Goal: Task Accomplishment & Management: Complete application form

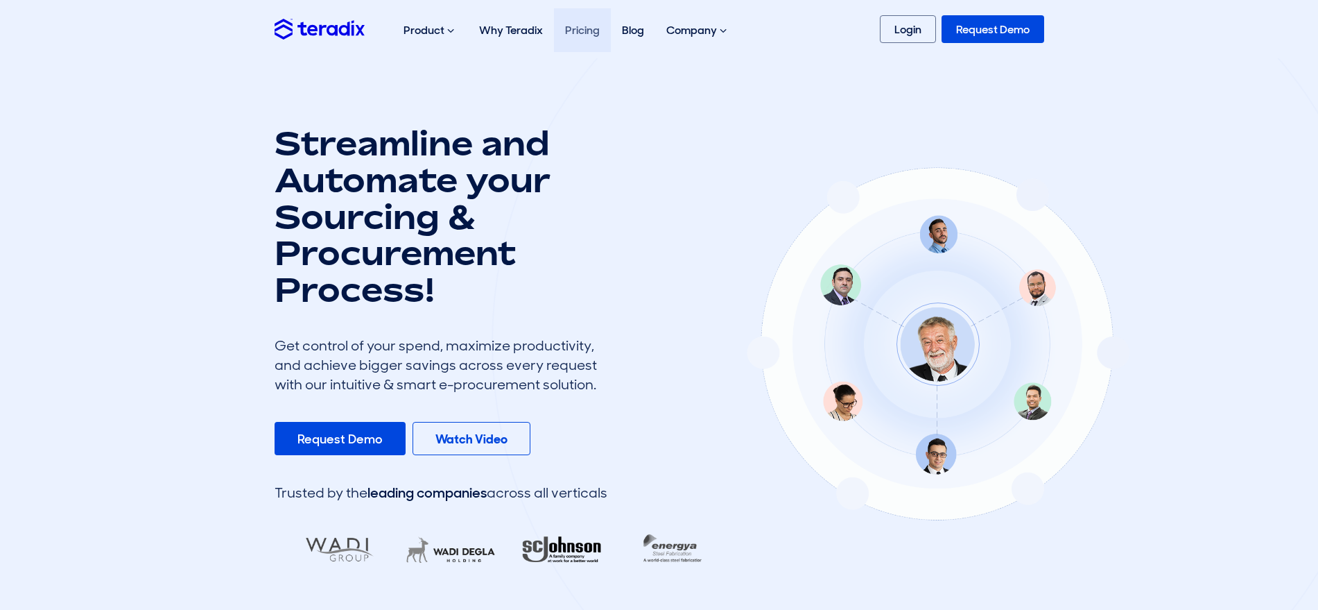
click at [600, 28] on link "Pricing" at bounding box center [582, 30] width 57 height 44
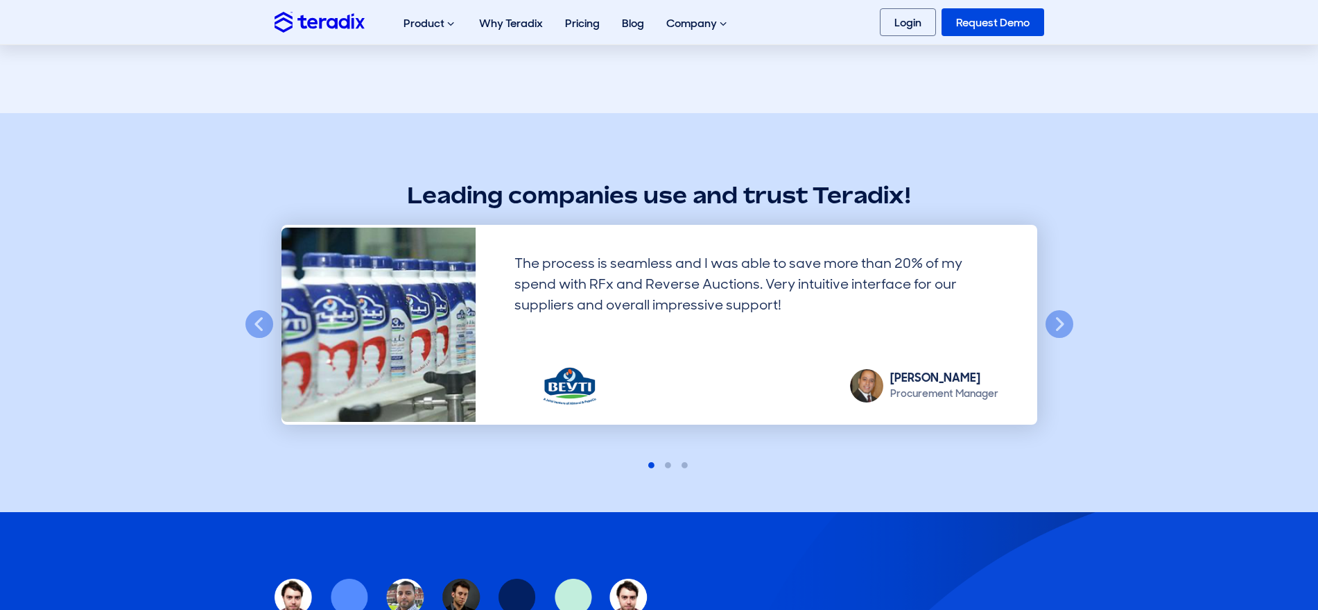
scroll to position [953, 0]
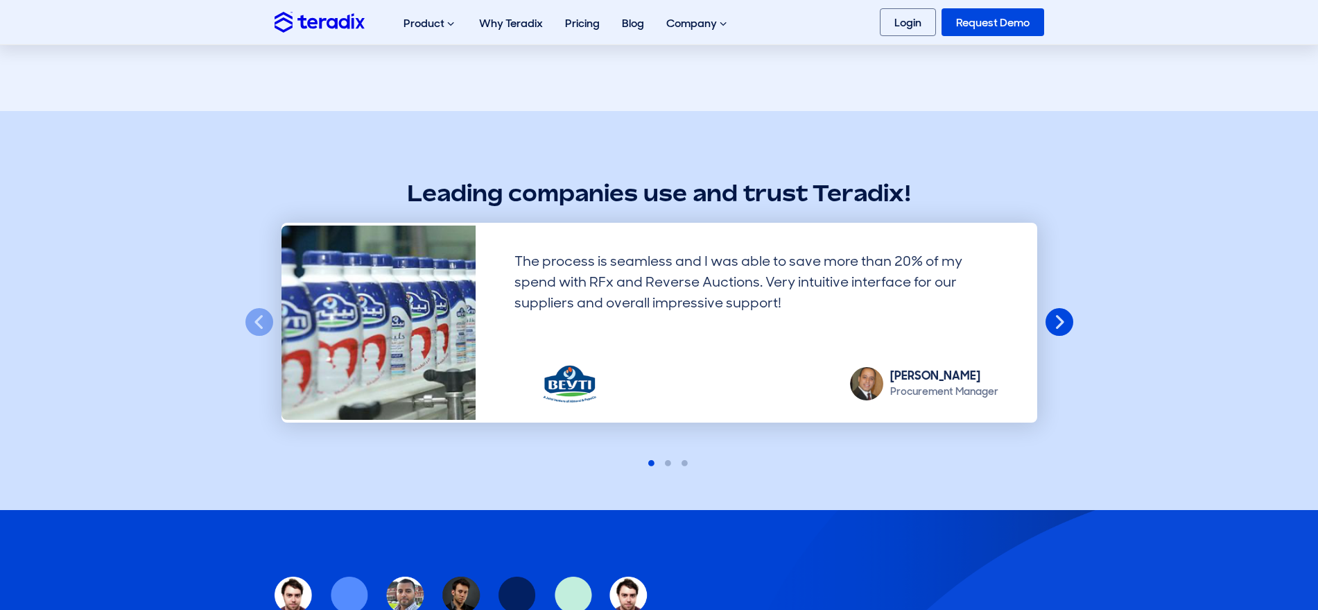
click at [1050, 328] on button "Next" at bounding box center [1059, 322] width 31 height 31
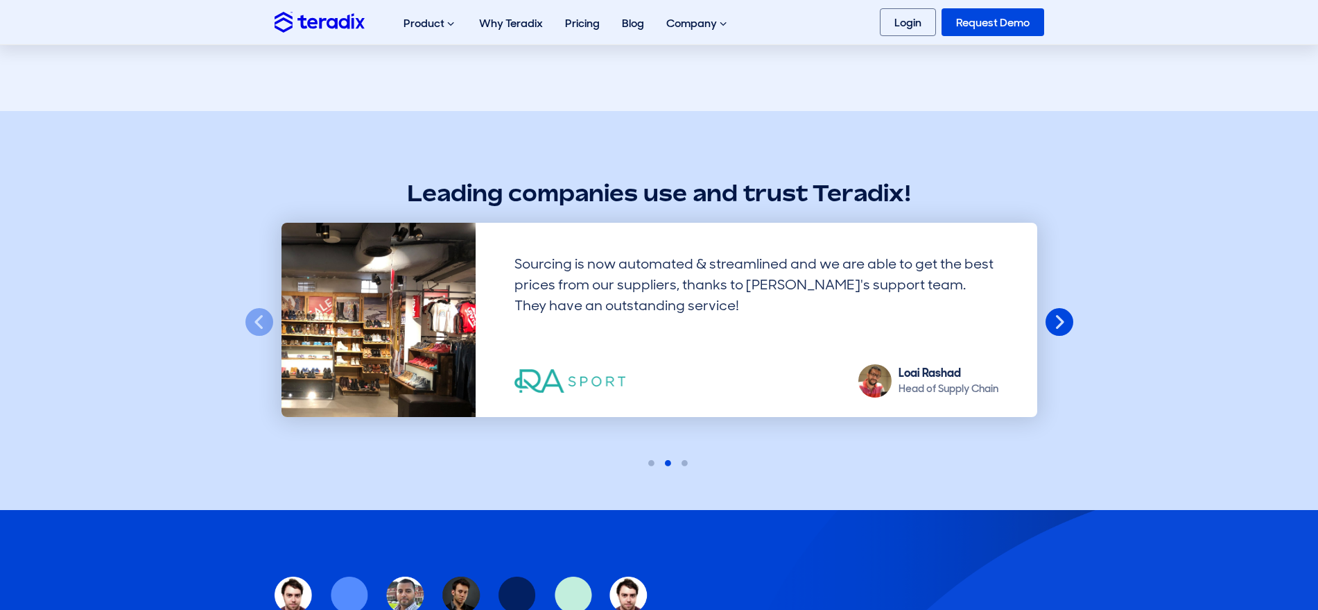
click at [1050, 328] on button "Next" at bounding box center [1059, 322] width 31 height 31
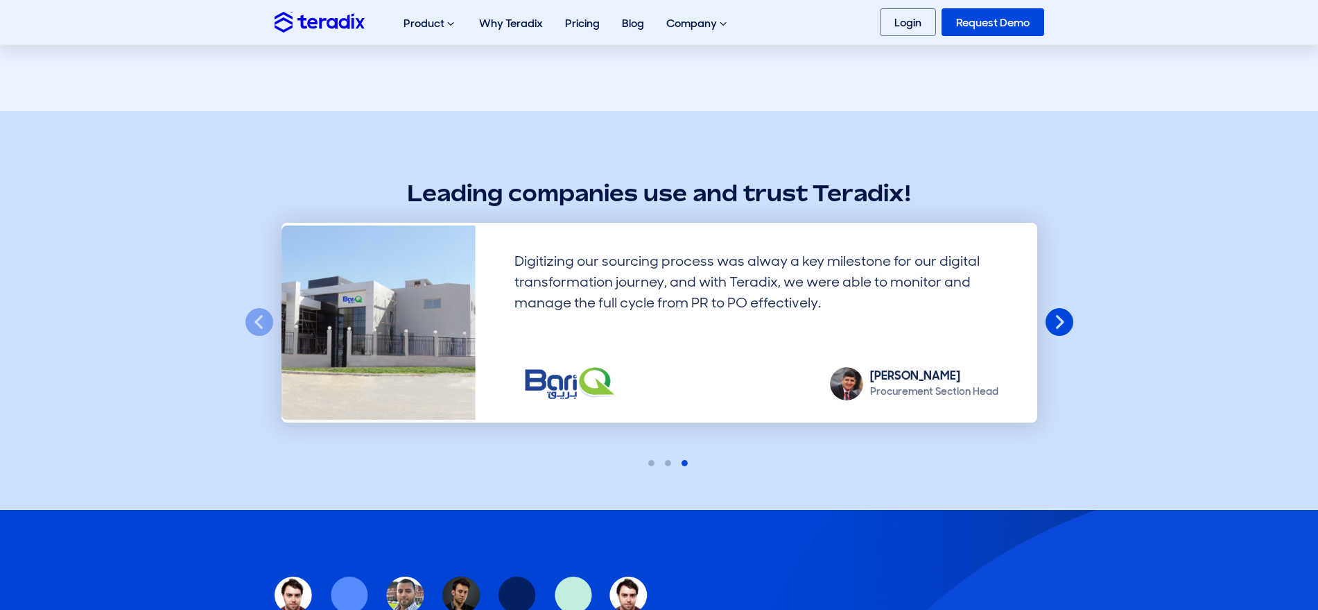
click at [1050, 328] on button "Next" at bounding box center [1059, 322] width 31 height 31
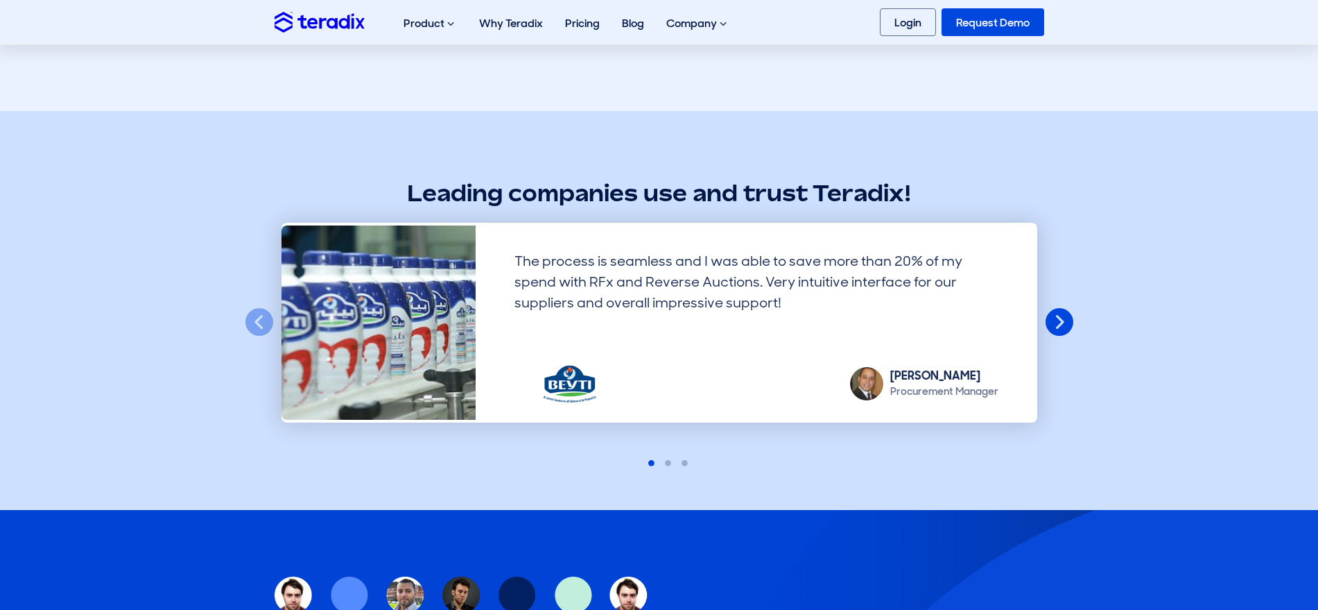
click at [1050, 328] on button "Next" at bounding box center [1059, 322] width 31 height 31
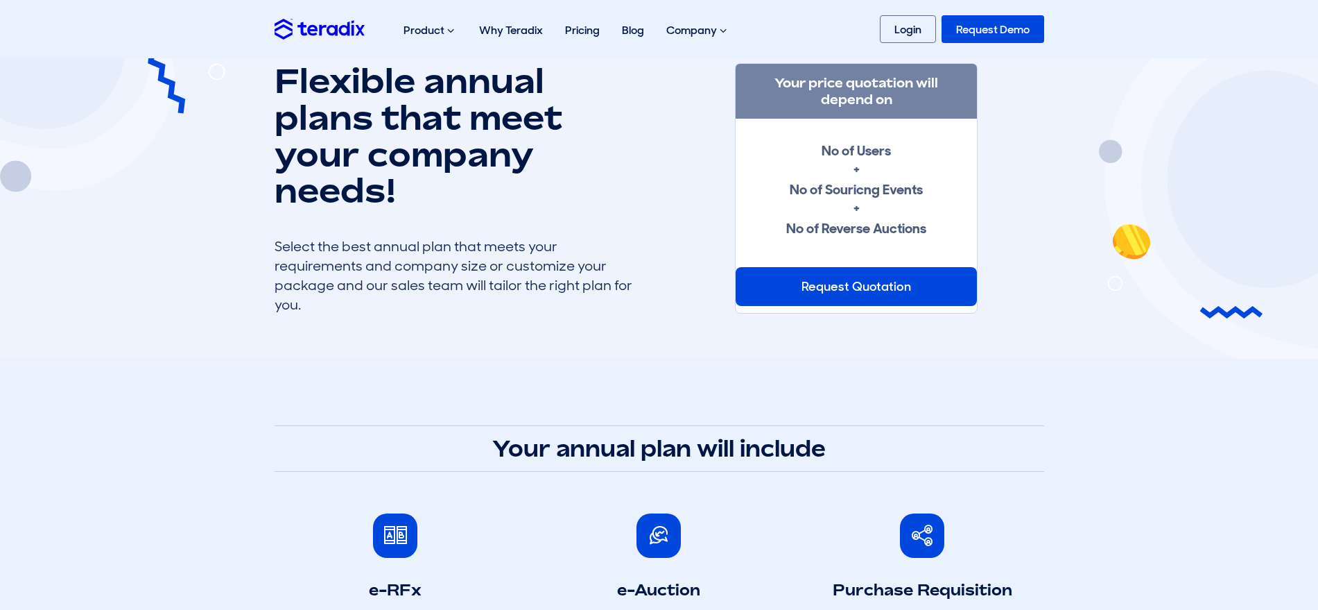
scroll to position [0, 0]
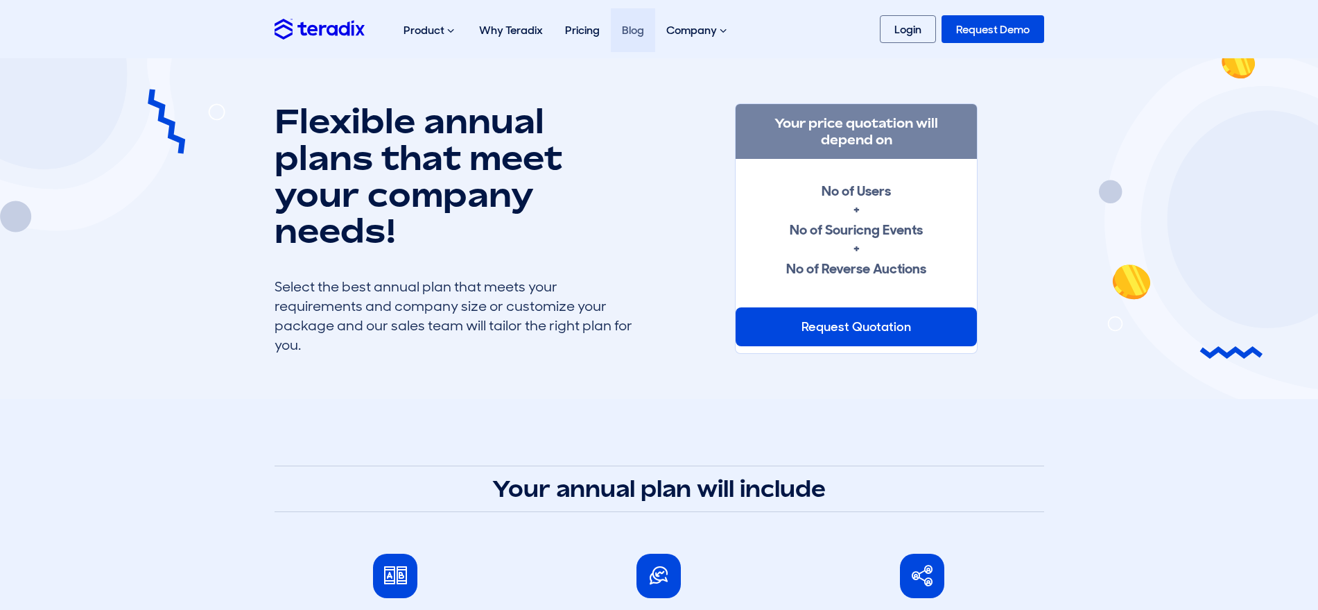
click at [628, 41] on link "Blog" at bounding box center [633, 30] width 44 height 44
click at [899, 35] on link "Login" at bounding box center [908, 29] width 56 height 28
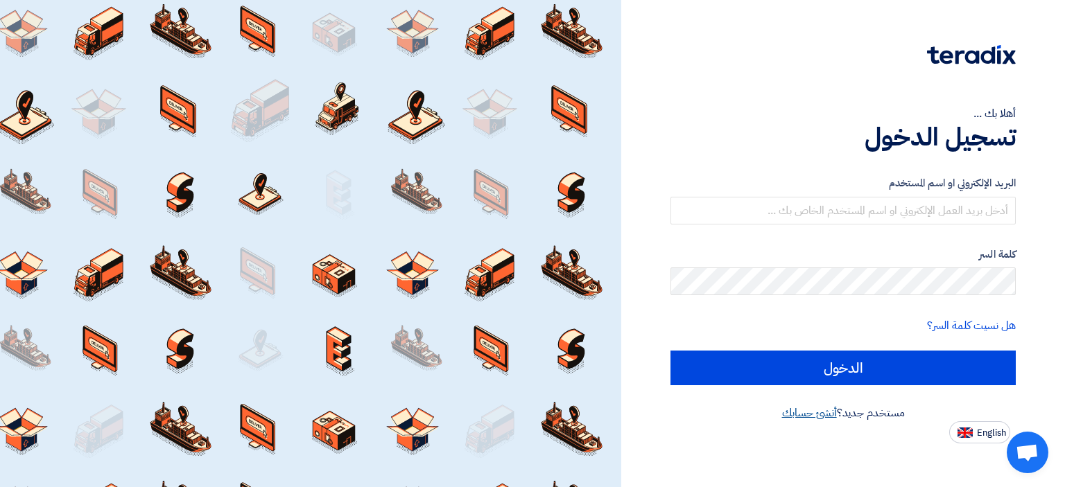
click at [814, 414] on link "أنشئ حسابك" at bounding box center [809, 413] width 55 height 17
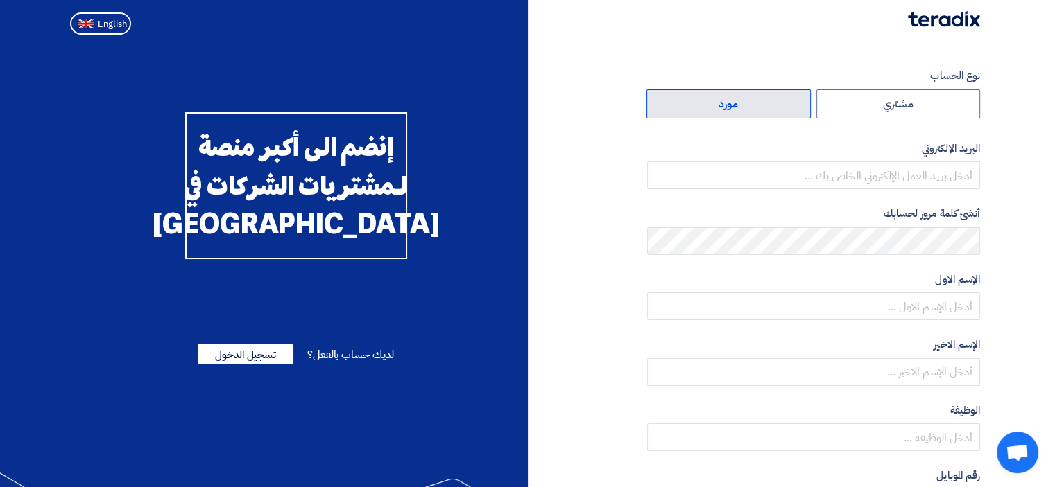
click at [754, 114] on label "مورد" at bounding box center [728, 103] width 164 height 29
click at [754, 114] on input "مورد" at bounding box center [728, 104] width 163 height 28
radio input "true"
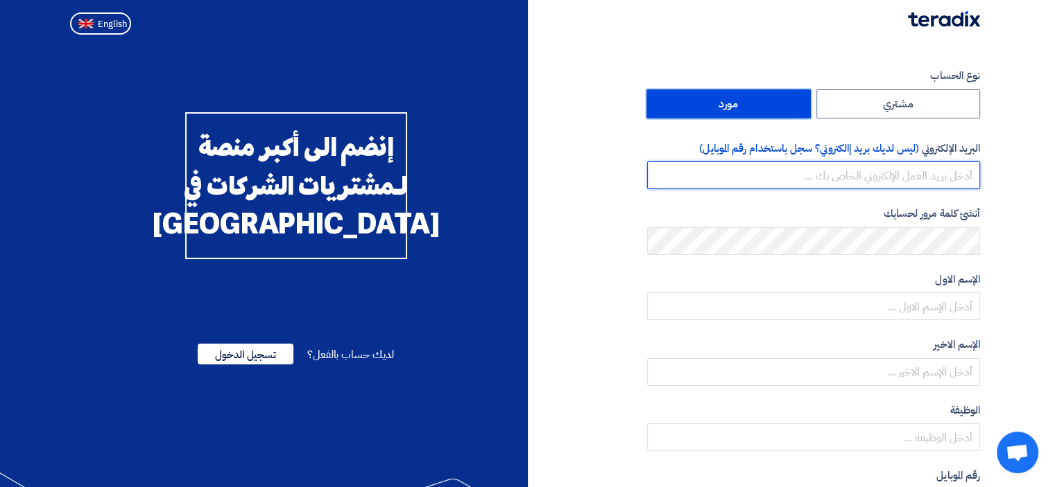
click at [782, 171] on input "email" at bounding box center [813, 176] width 333 height 28
type input "Sameh.Samir@Abicotrading.com"
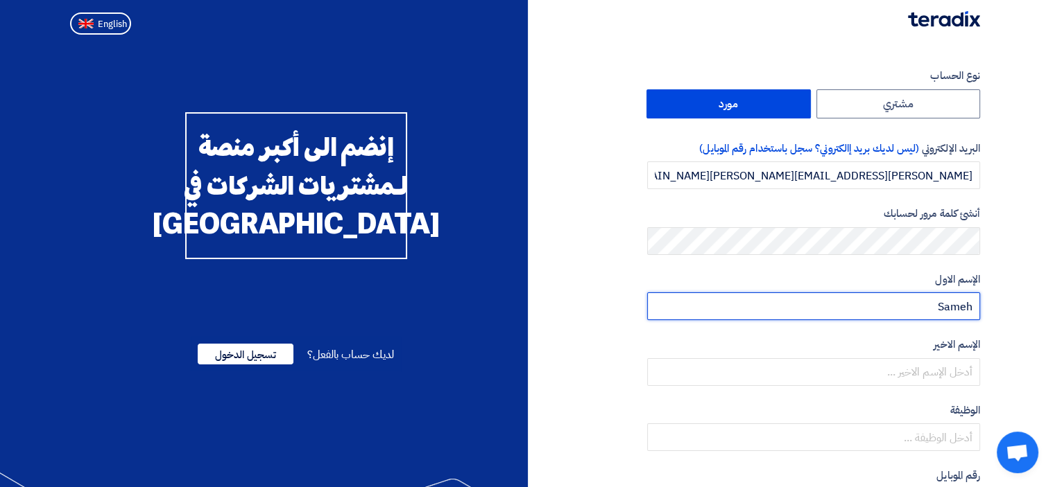
type input "Sameh"
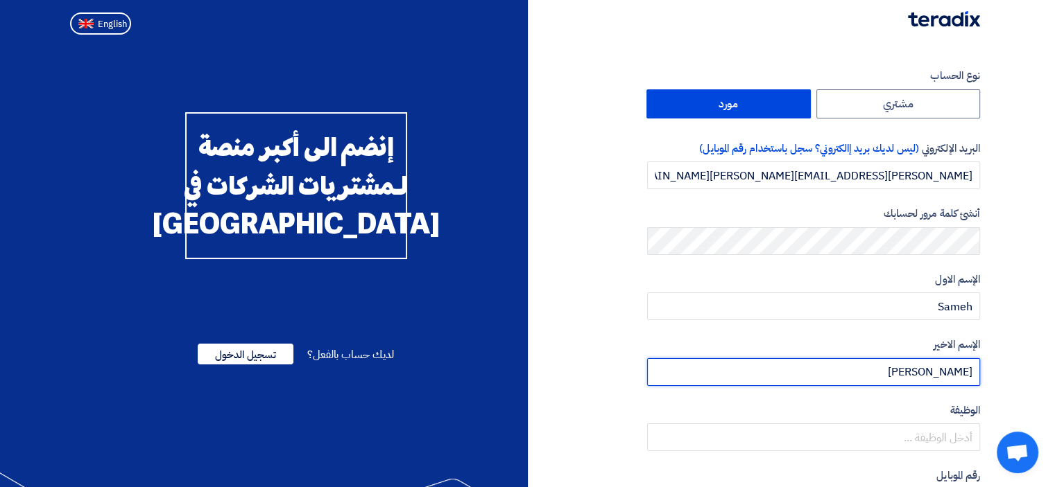
type input "hanna"
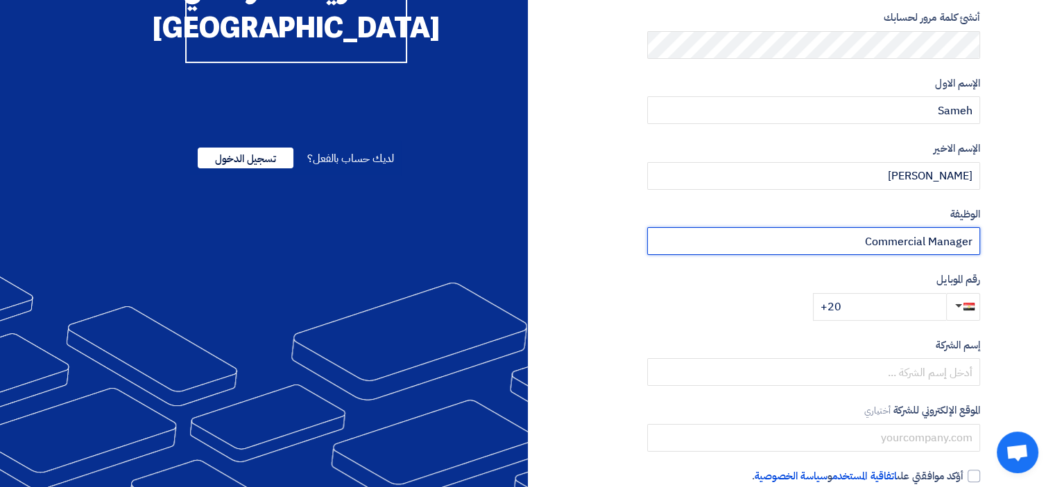
scroll to position [208, 0]
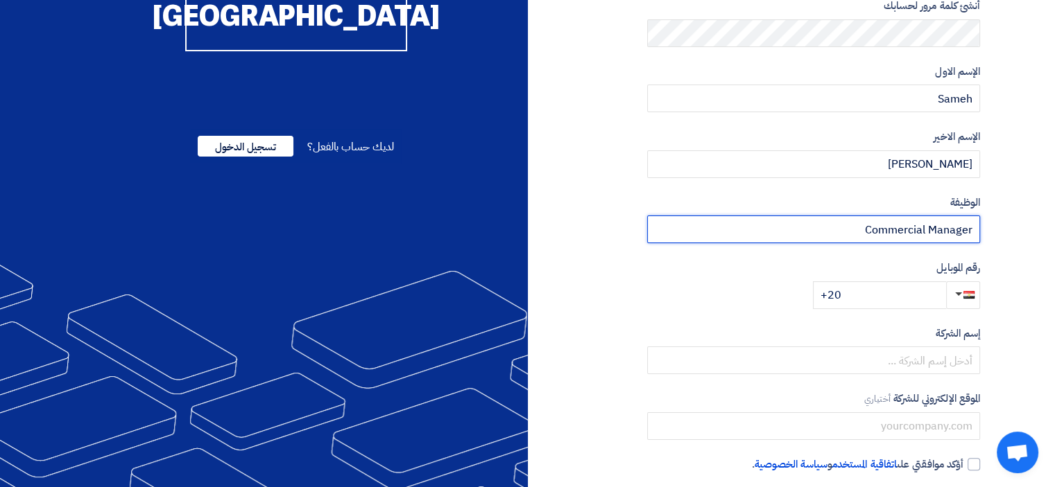
type input "Commercial Manager"
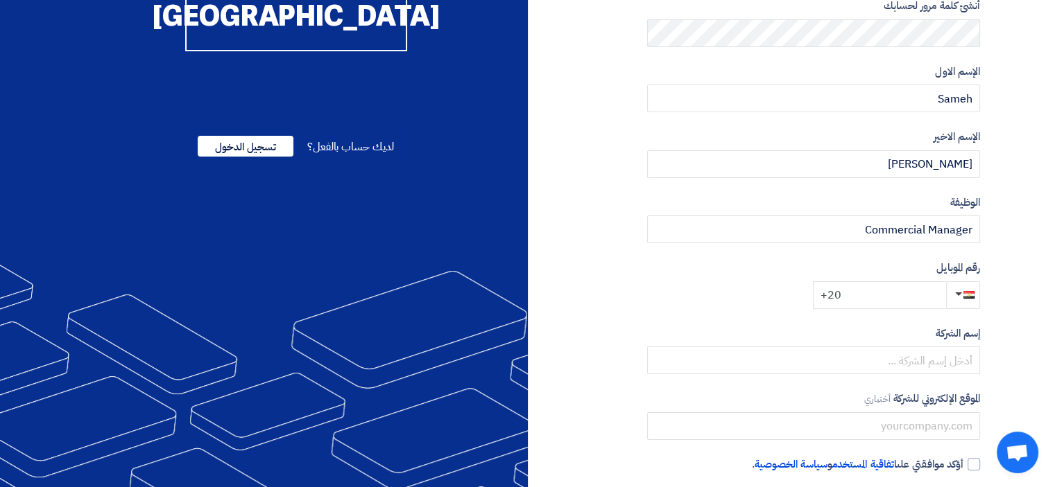
click at [879, 293] on input "+20" at bounding box center [879, 296] width 133 height 28
type input "+20 1229060090"
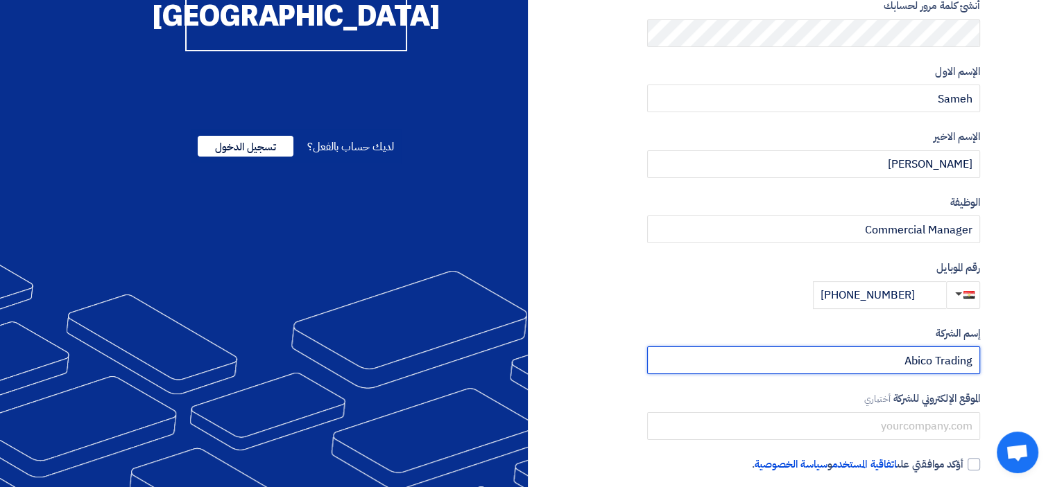
type input "Abico Trading"
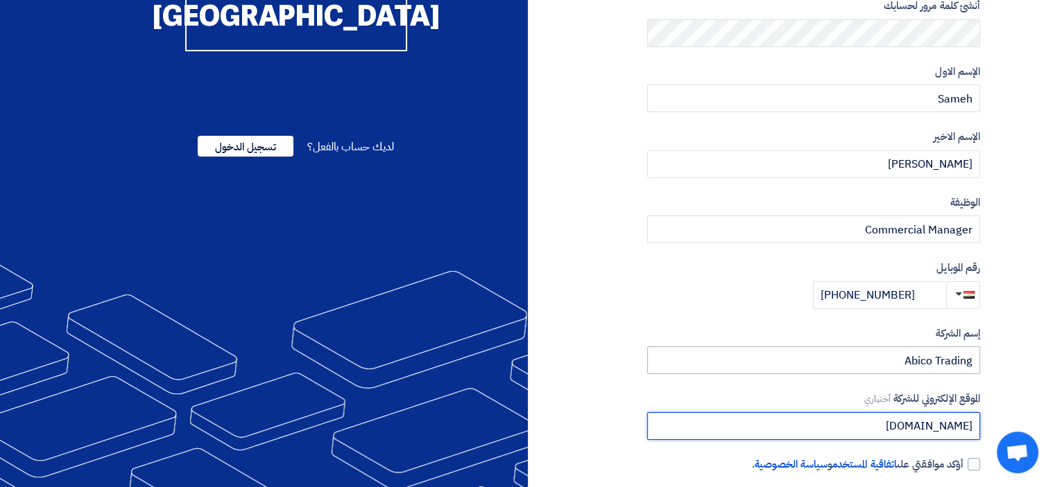
scroll to position [272, 0]
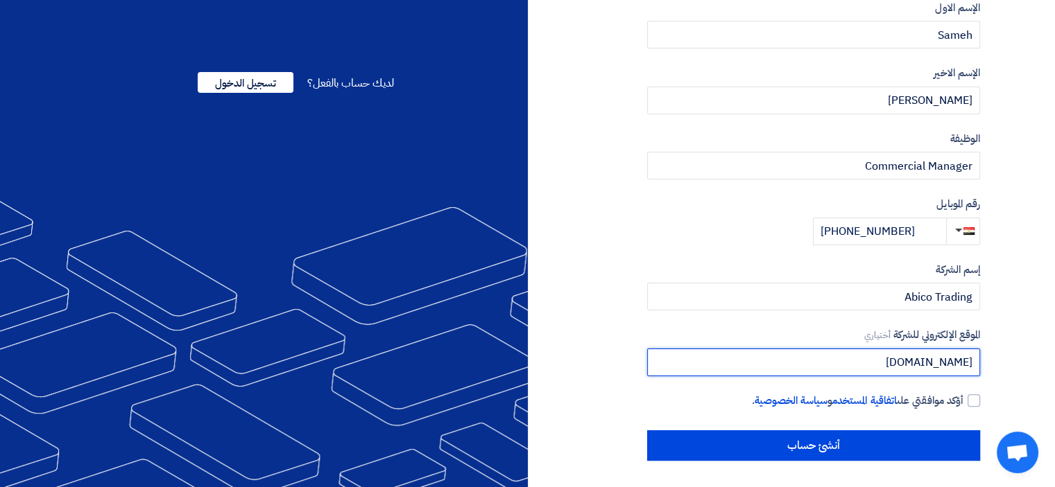
type input "www.abicotrading.com"
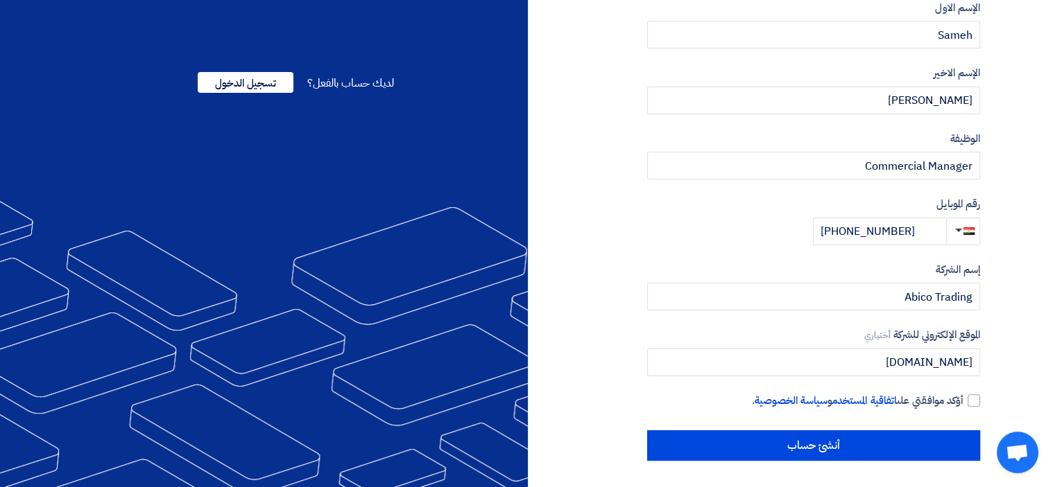
click at [972, 407] on div "نوع الحساب مشتري مورد البريد الإلكتروني (ليس لديك بريد إالكتروني؟ سجل باستخدام …" at bounding box center [813, 128] width 333 height 665
click at [972, 404] on div at bounding box center [973, 401] width 12 height 12
click at [963, 404] on input "أؤكد موافقتي على اتفاقية المستخدم و سياسة الخصوصية ." at bounding box center [796, 407] width 333 height 28
checkbox input "true"
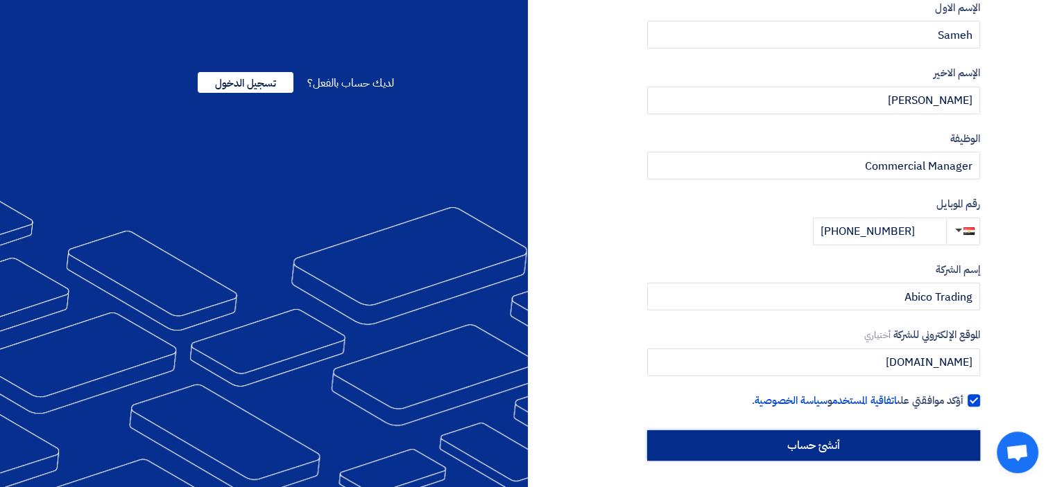
click at [861, 451] on input "أنشئ حساب" at bounding box center [813, 446] width 333 height 31
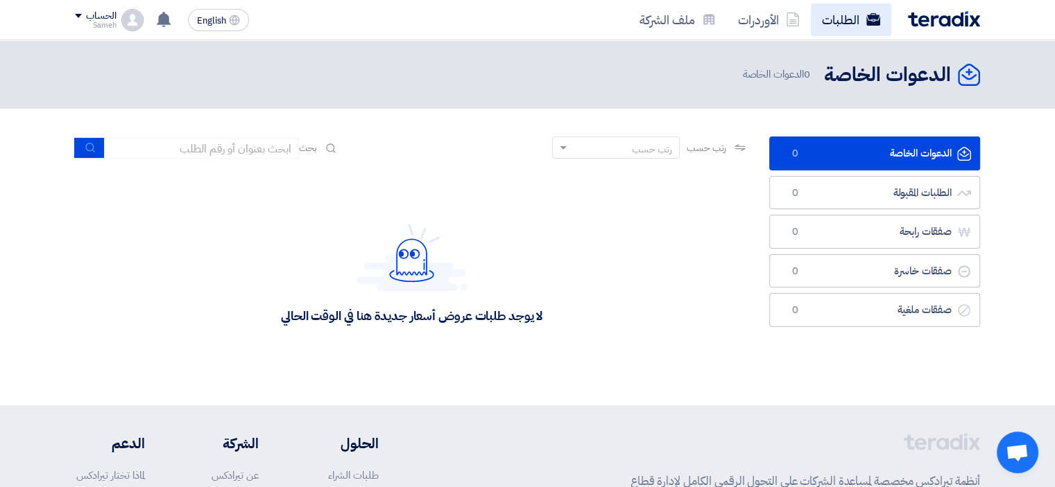
click at [842, 12] on link "الطلبات" at bounding box center [851, 19] width 80 height 33
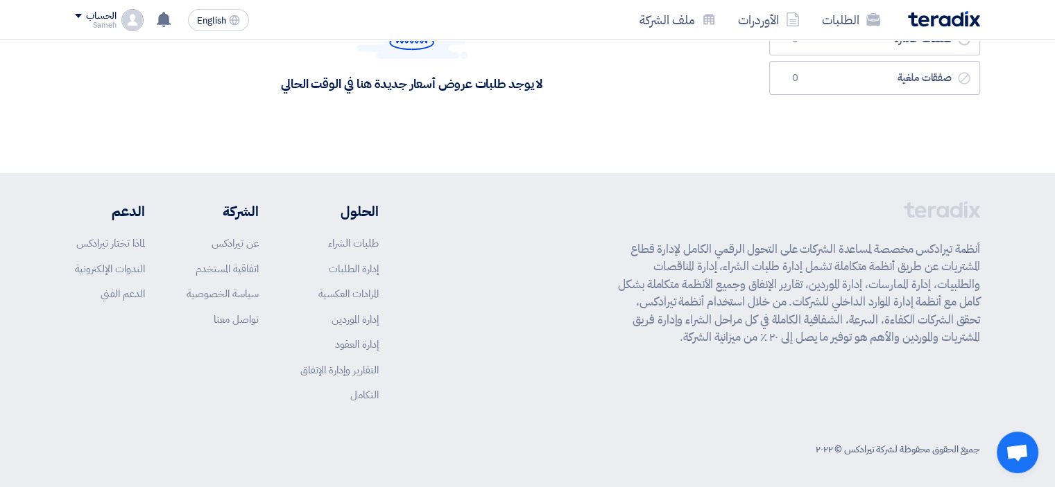
scroll to position [236, 0]
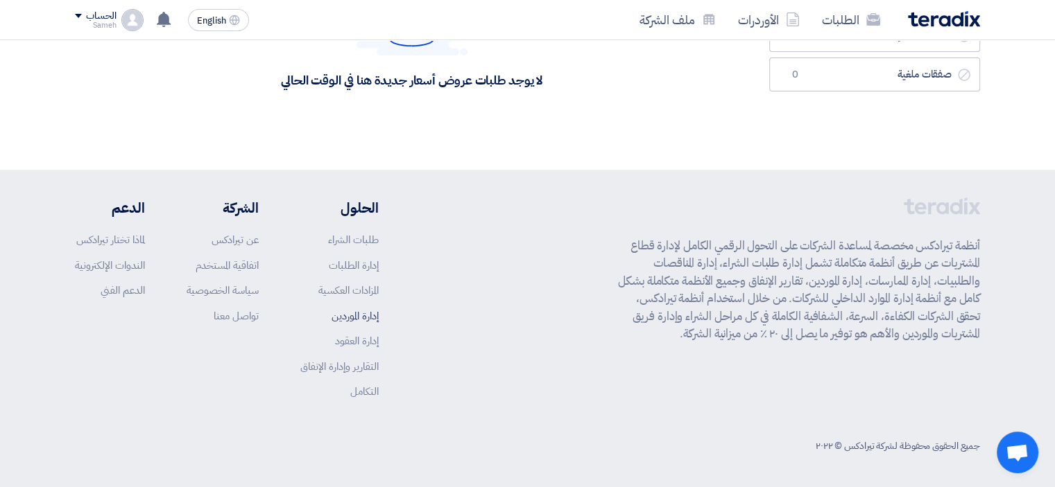
click at [361, 320] on link "إدارة الموردين" at bounding box center [354, 316] width 47 height 15
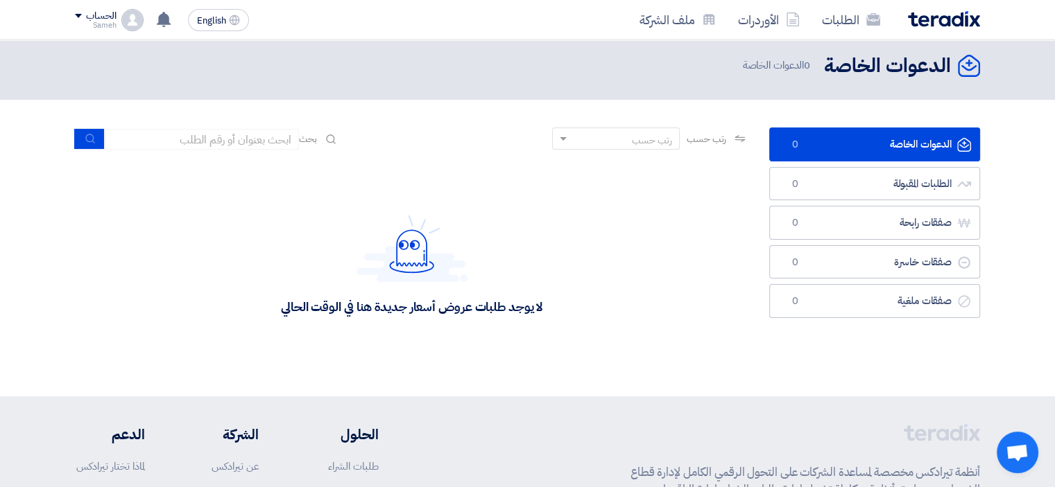
scroll to position [0, 0]
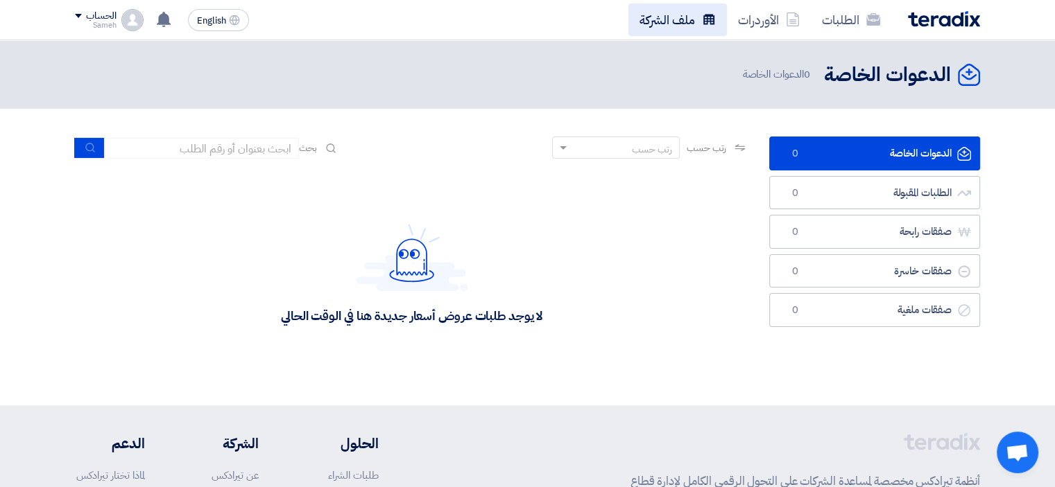
click at [681, 18] on link "ملف الشركة" at bounding box center [677, 19] width 98 height 33
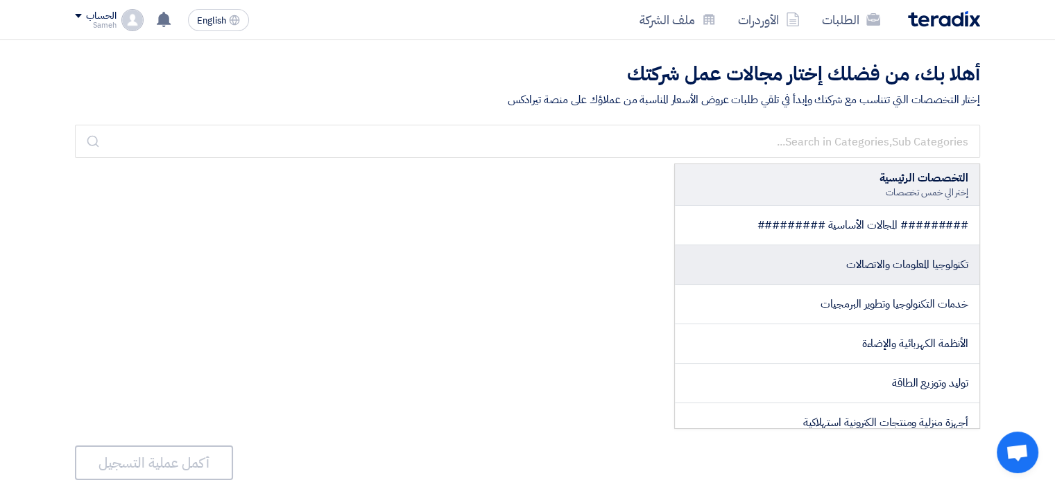
click at [908, 257] on span "تكنولوجيا المعلومات والاتصالات" at bounding box center [907, 265] width 122 height 17
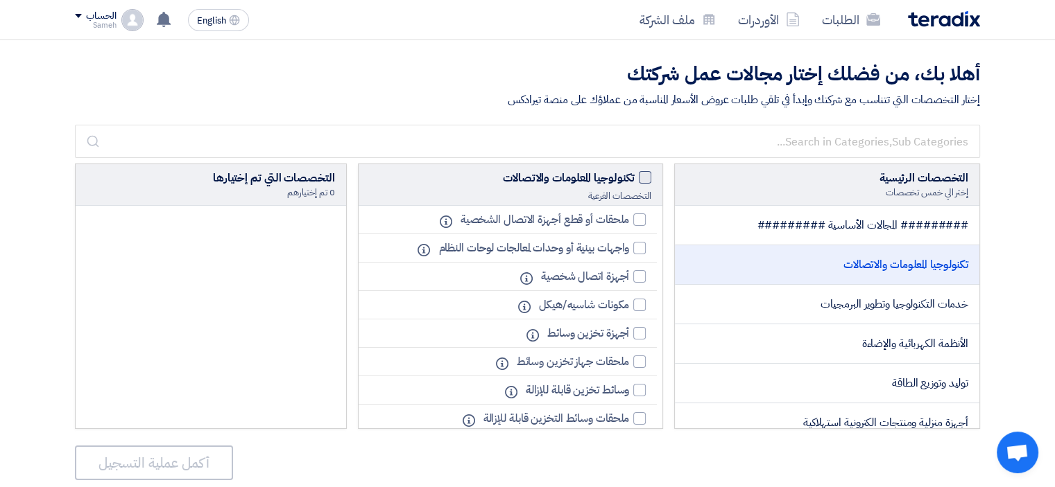
click at [639, 180] on span at bounding box center [645, 177] width 12 height 12
click at [634, 179] on input "تكنولوجيا المعلومات والاتصالات" at bounding box center [629, 174] width 9 height 9
checkbox input "true"
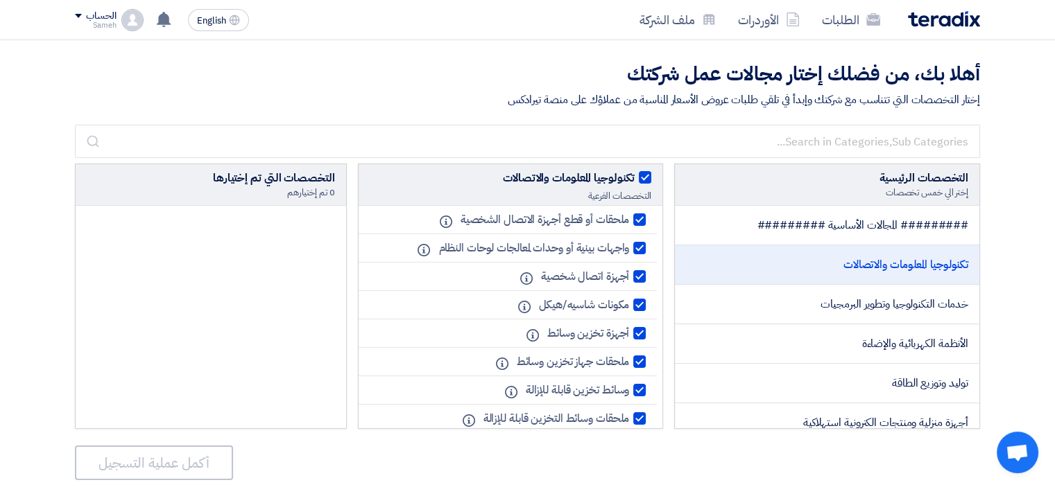
checkbox input "true"
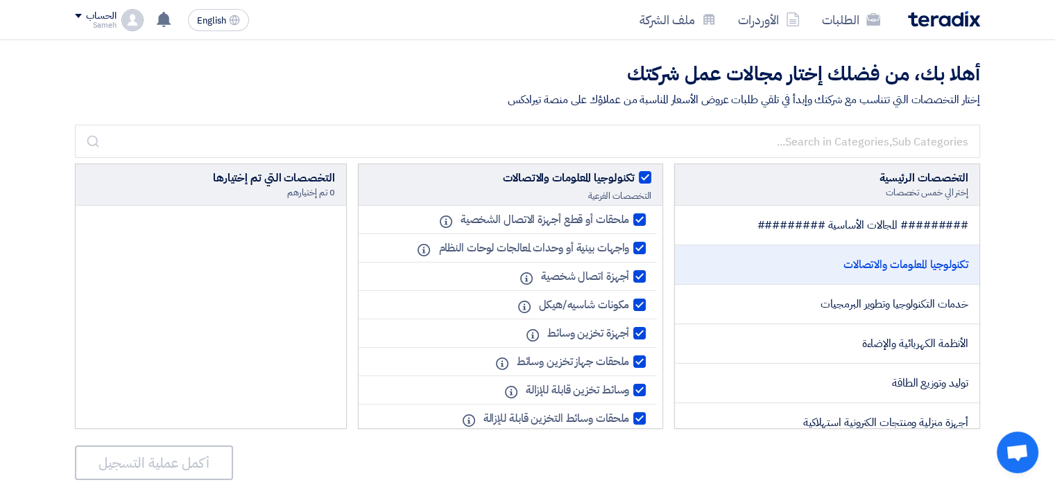
checkbox input "true"
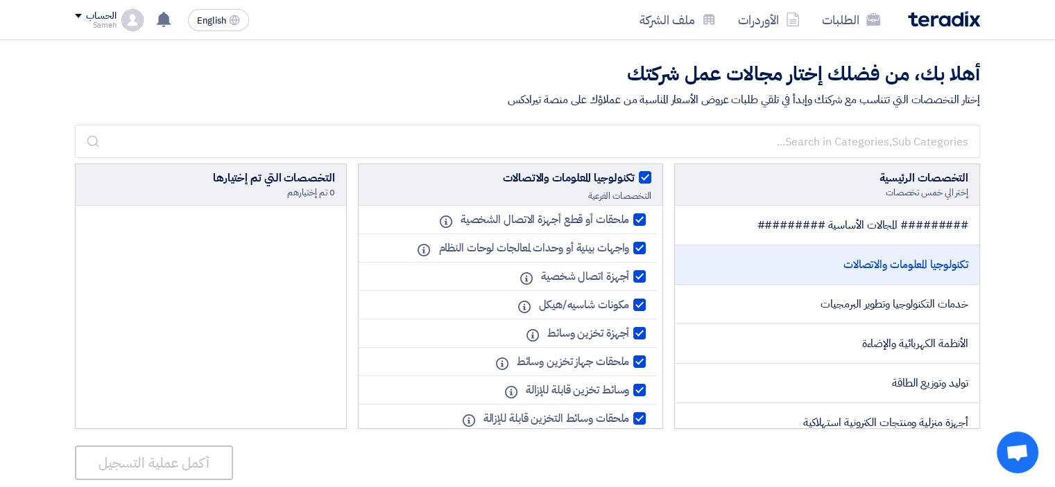
checkbox input "true"
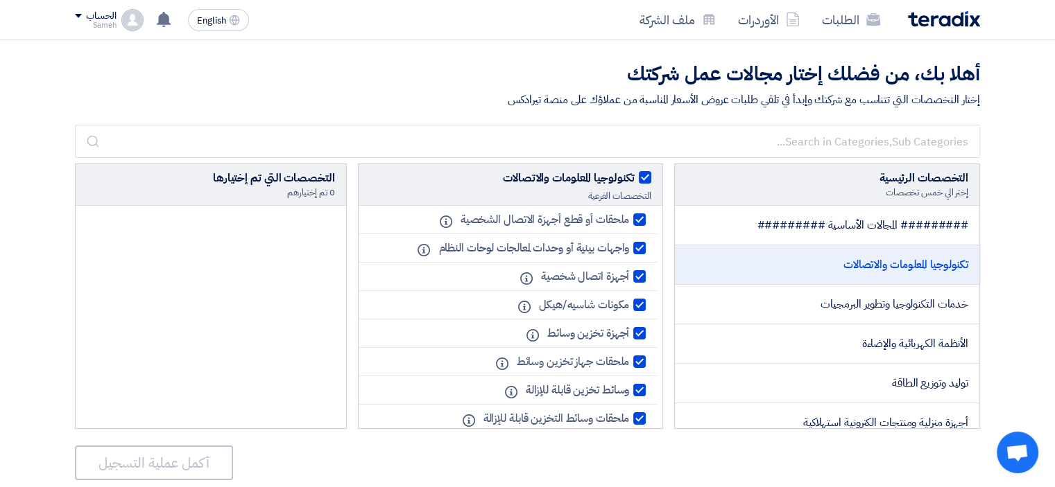
checkbox input "true"
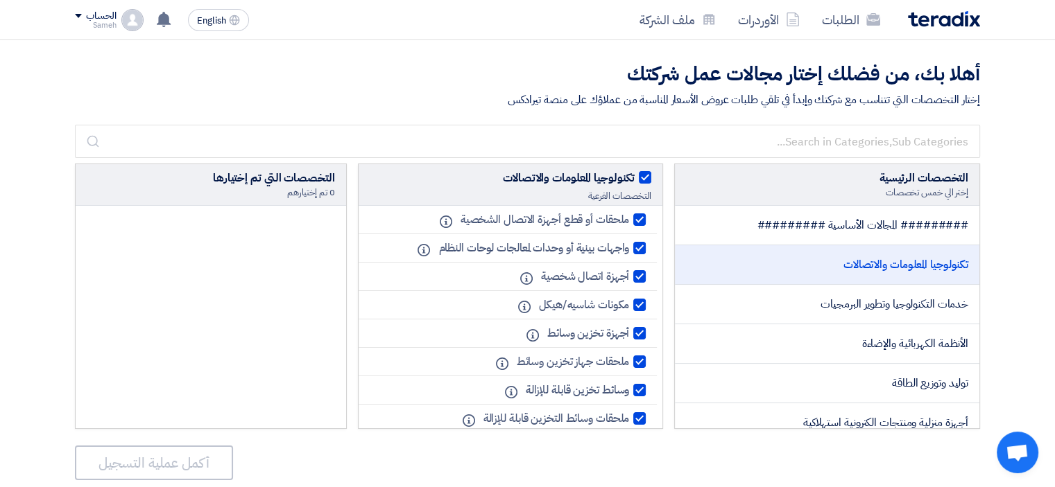
checkbox input "true"
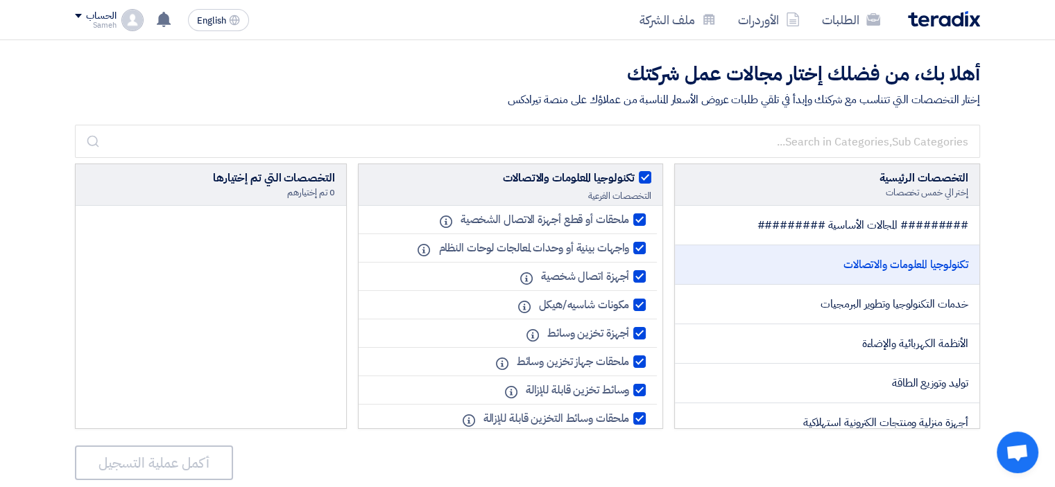
checkbox input "true"
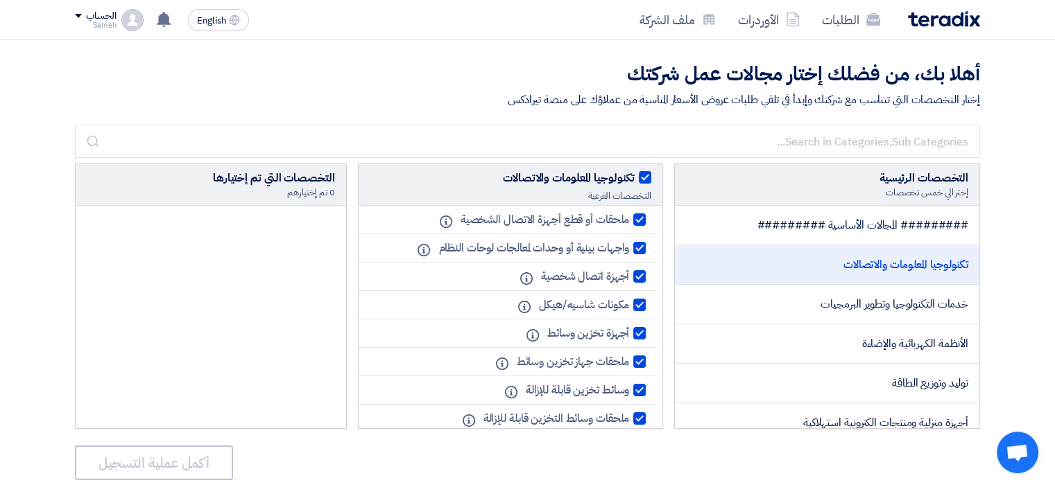
checkbox input "true"
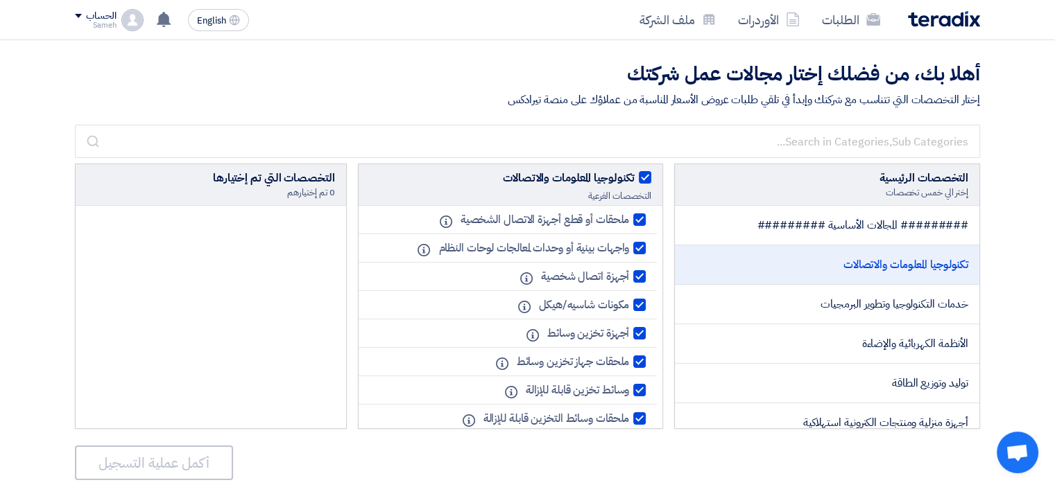
checkbox input "true"
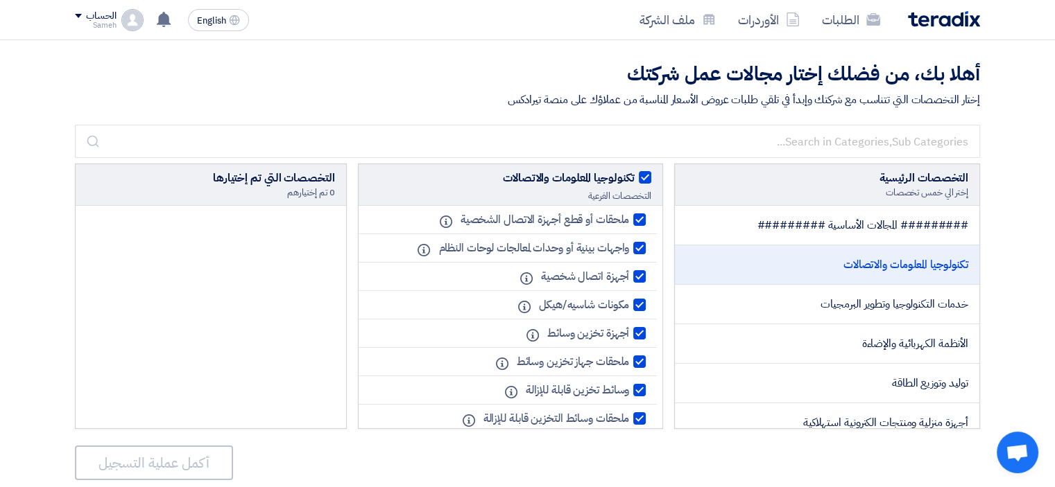
checkbox input "true"
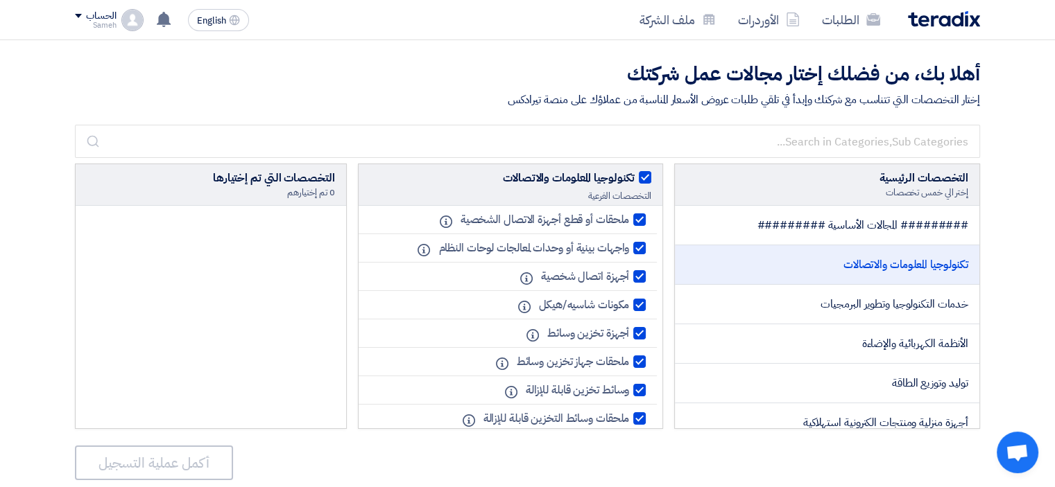
checkbox input "true"
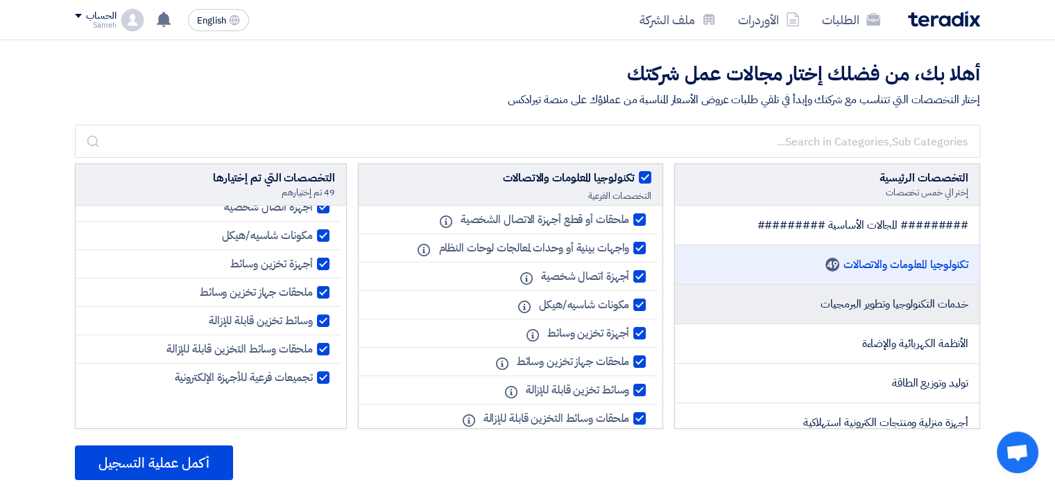
scroll to position [139, 0]
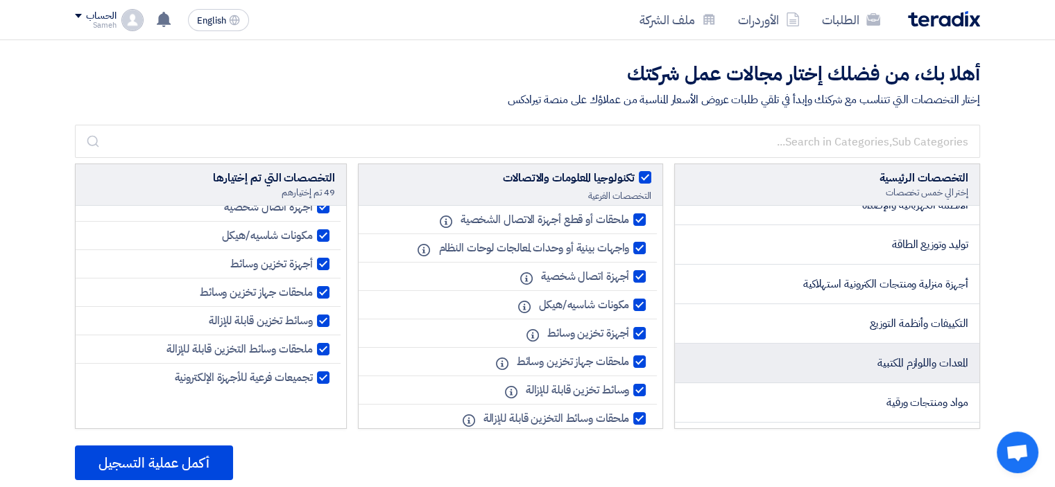
click at [918, 370] on span "المعدات واللوازم المكتبية" at bounding box center [922, 363] width 91 height 17
checkbox input "false"
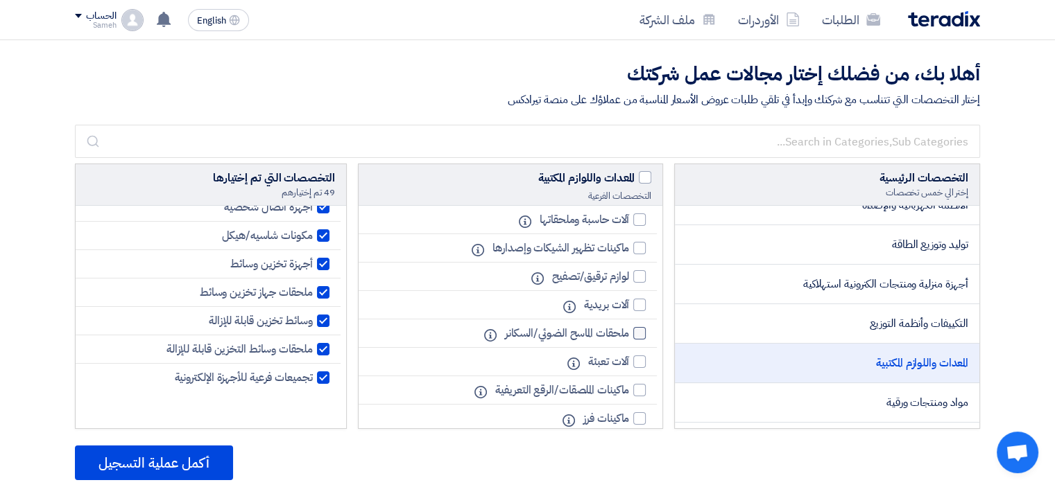
click at [629, 332] on span "ملحقات الماسح الضوئي/السكانر" at bounding box center [567, 333] width 124 height 17
click at [629, 332] on input "ملحقات الماسح الضوئي/السكانر" at bounding box center [624, 333] width 9 height 9
checkbox input "true"
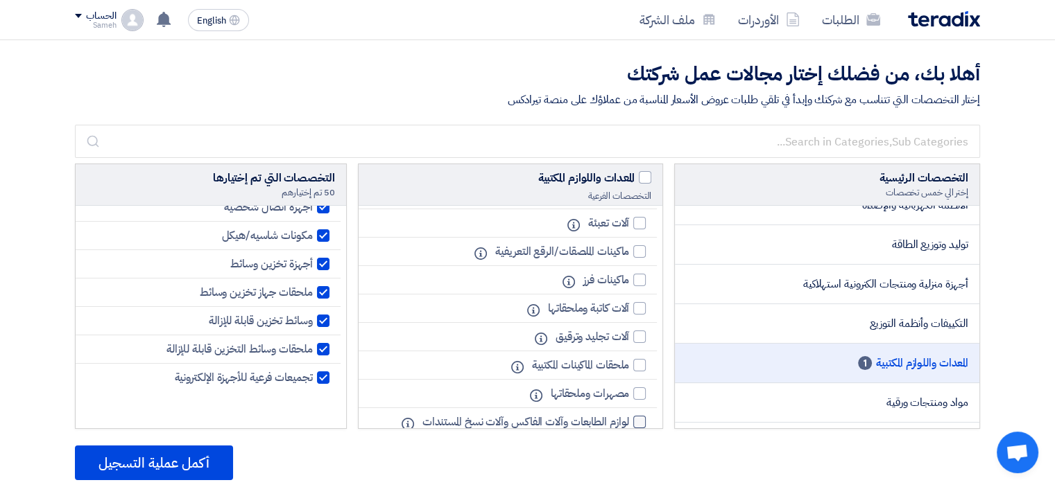
click at [634, 424] on div at bounding box center [639, 422] width 12 height 12
click at [629, 424] on input "لوازم الطابعات وآلات الفاكس وآلات نسخ المستندات" at bounding box center [624, 422] width 9 height 9
checkbox input "true"
click at [638, 367] on div at bounding box center [639, 365] width 12 height 12
click at [629, 367] on input "ملحقات الماكينات المكتبية" at bounding box center [624, 365] width 9 height 9
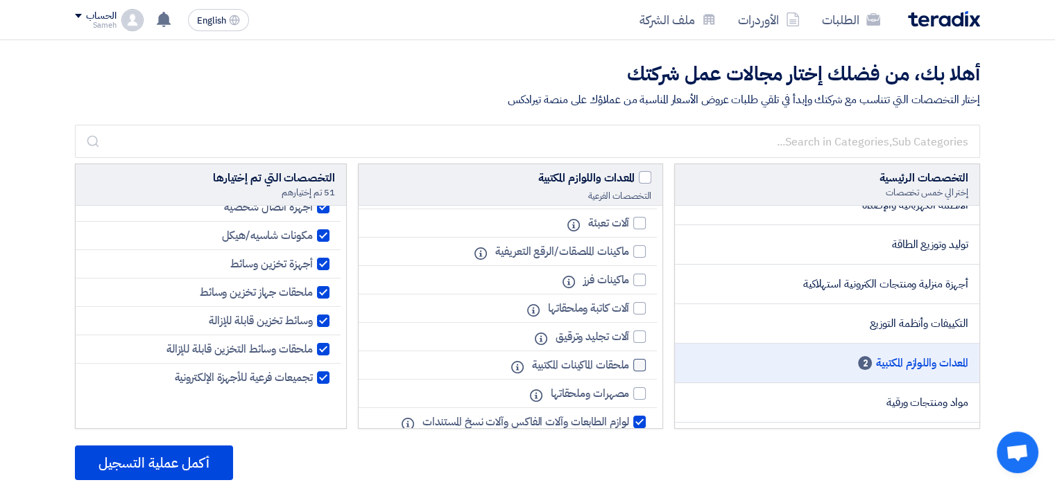
checkbox input "true"
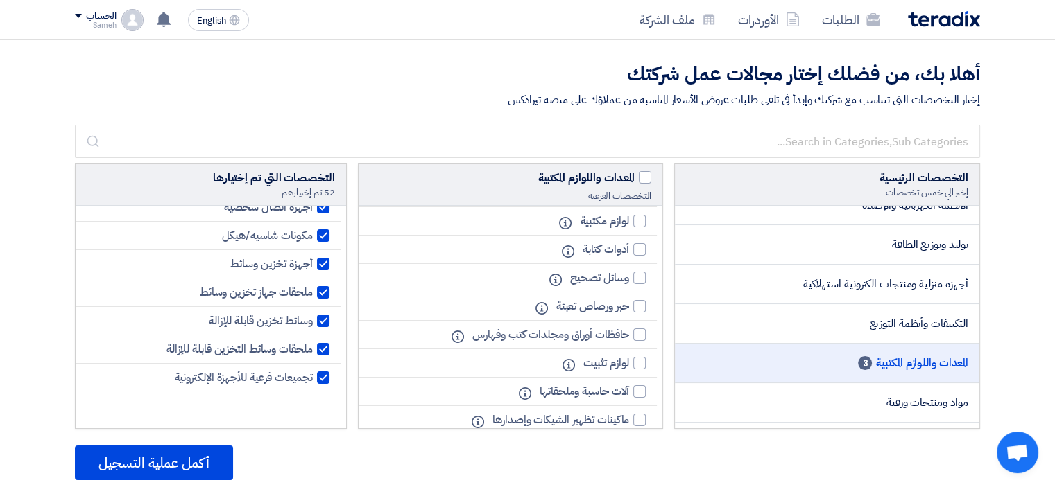
scroll to position [693, 0]
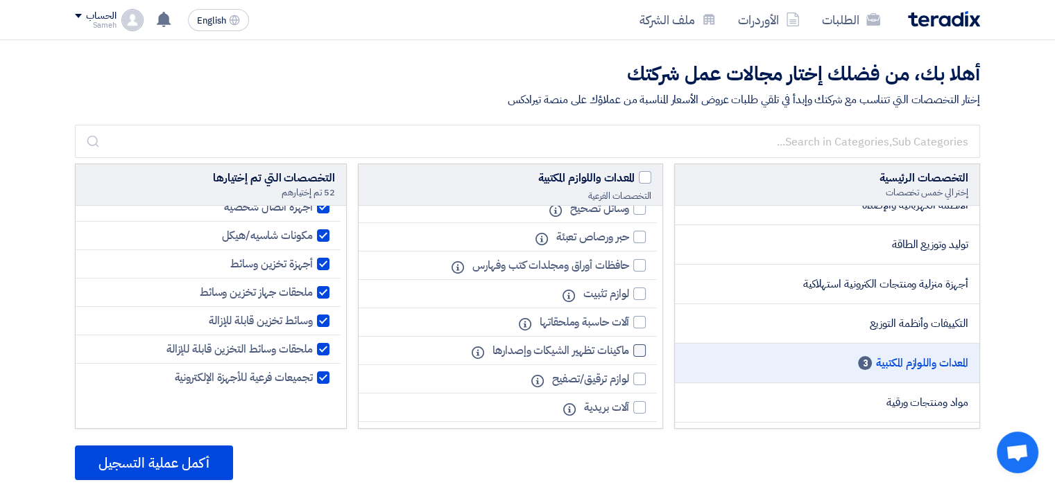
click at [639, 352] on div at bounding box center [639, 351] width 12 height 12
click at [629, 352] on input "ماكينات تظهير الشيكات وإصدارها" at bounding box center [624, 351] width 9 height 9
checkbox input "true"
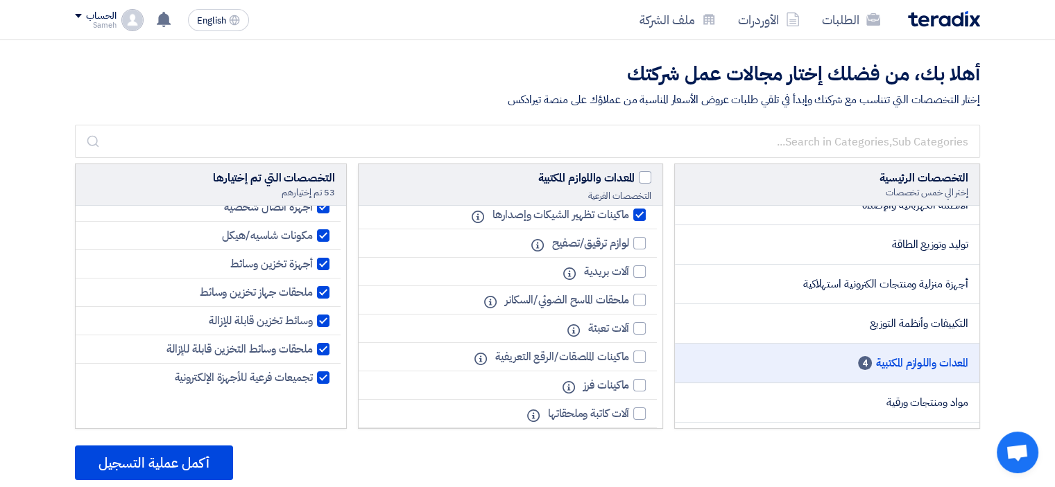
scroll to position [832, 0]
click at [638, 293] on div at bounding box center [639, 297] width 12 height 12
click at [629, 293] on input "ملحقات الماسح الضوئي/السكانر" at bounding box center [624, 297] width 9 height 9
checkbox input "true"
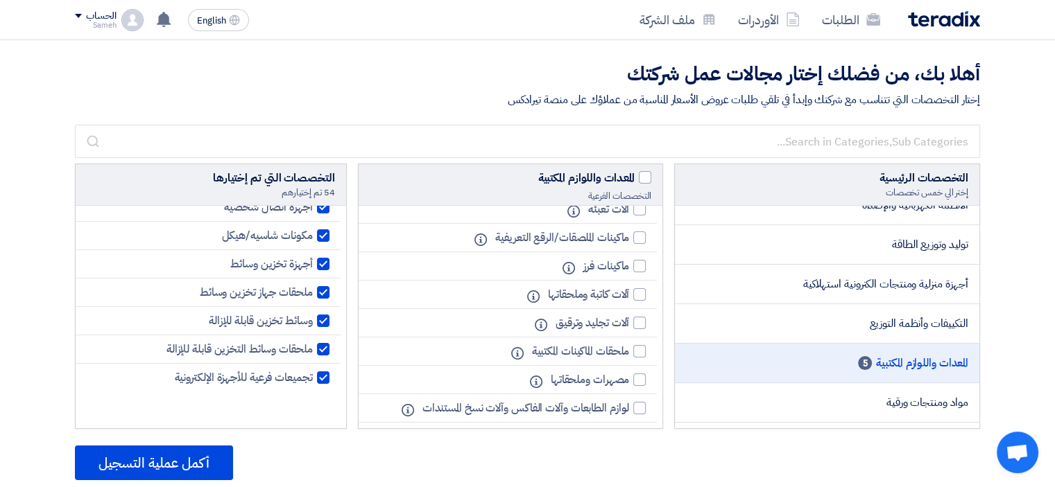
scroll to position [971, 0]
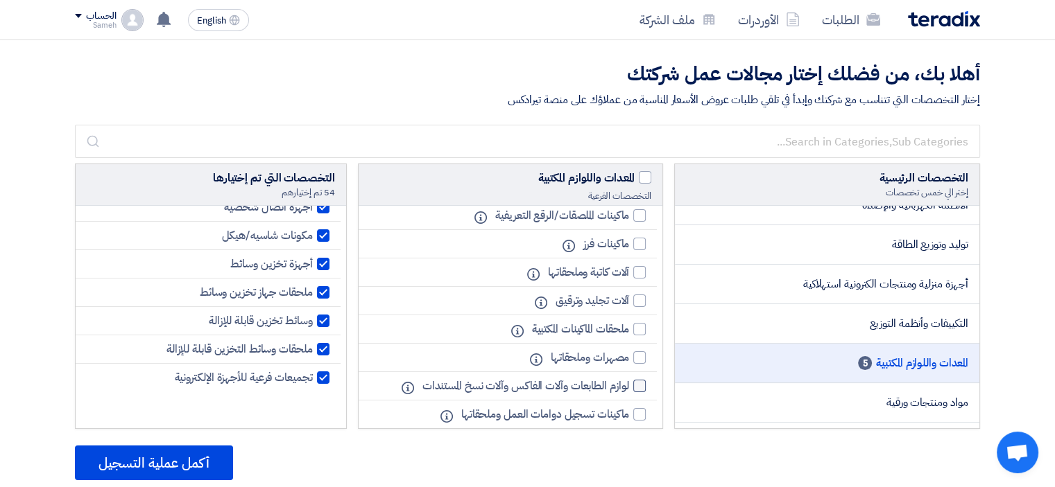
click at [470, 383] on span "لوازم الطابعات وآلات الفاكس وآلات نسخ المستندات" at bounding box center [525, 386] width 207 height 17
click at [620, 383] on input "لوازم الطابعات وآلات الفاكس وآلات نسخ المستندات" at bounding box center [624, 386] width 9 height 9
checkbox input "true"
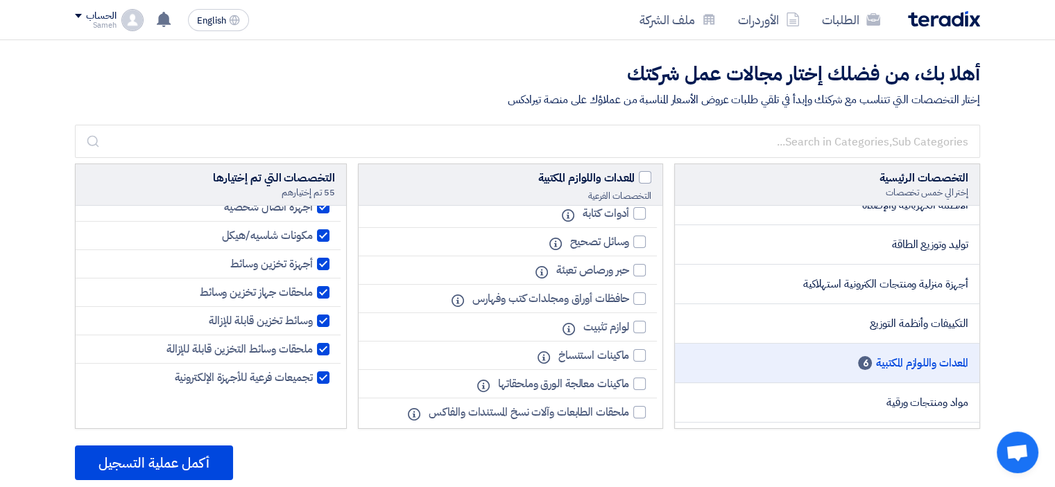
scroll to position [1456, 0]
click at [643, 409] on div at bounding box center [639, 412] width 12 height 12
click at [629, 409] on input "ملحقات الطابعات وآلات نسخ المستندات والفاكس" at bounding box center [624, 412] width 9 height 9
checkbox input "true"
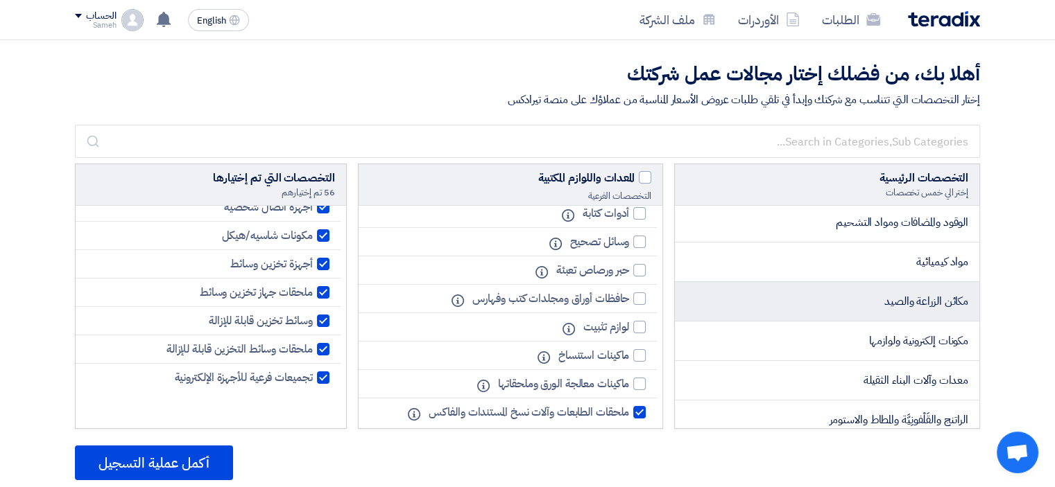
scroll to position [1179, 0]
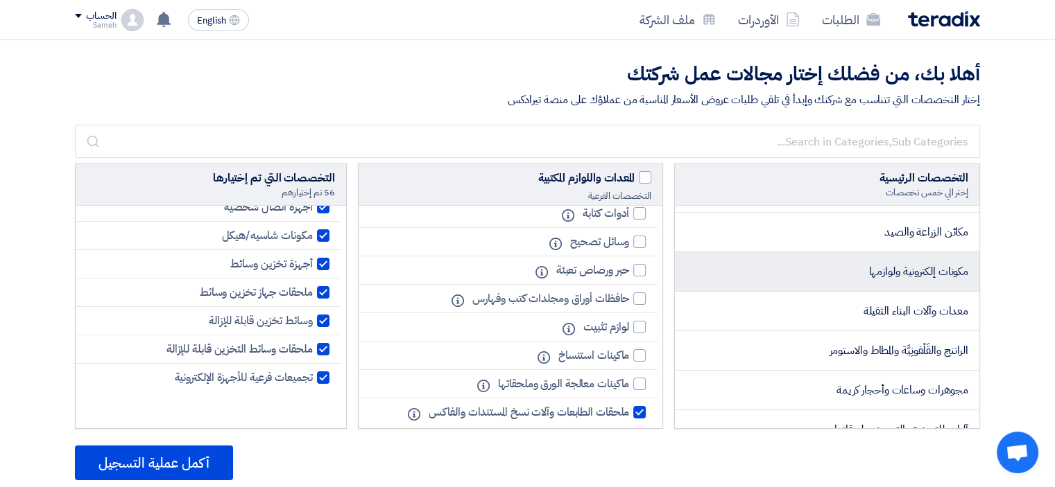
click at [843, 268] on li "مكونات إلكترونية ولوازمها" at bounding box center [827, 272] width 304 height 40
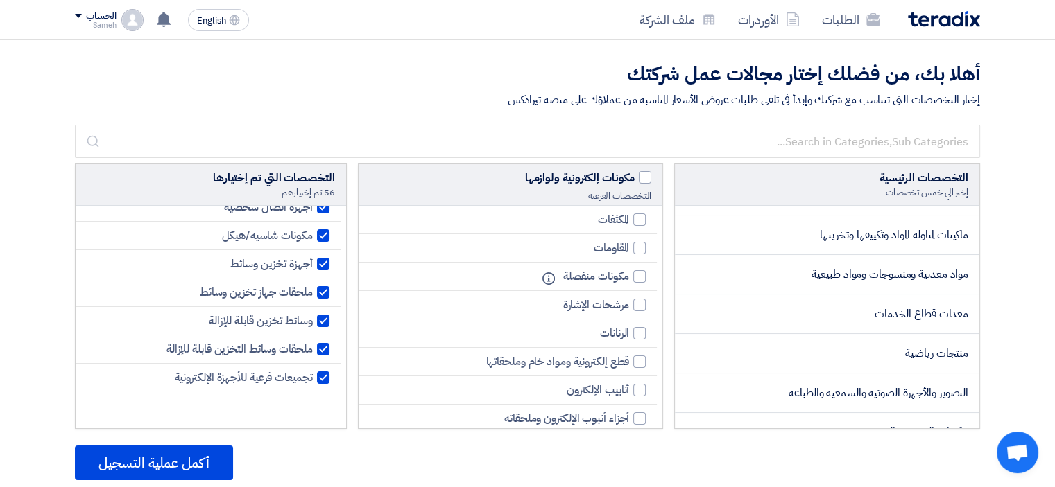
scroll to position [1456, 0]
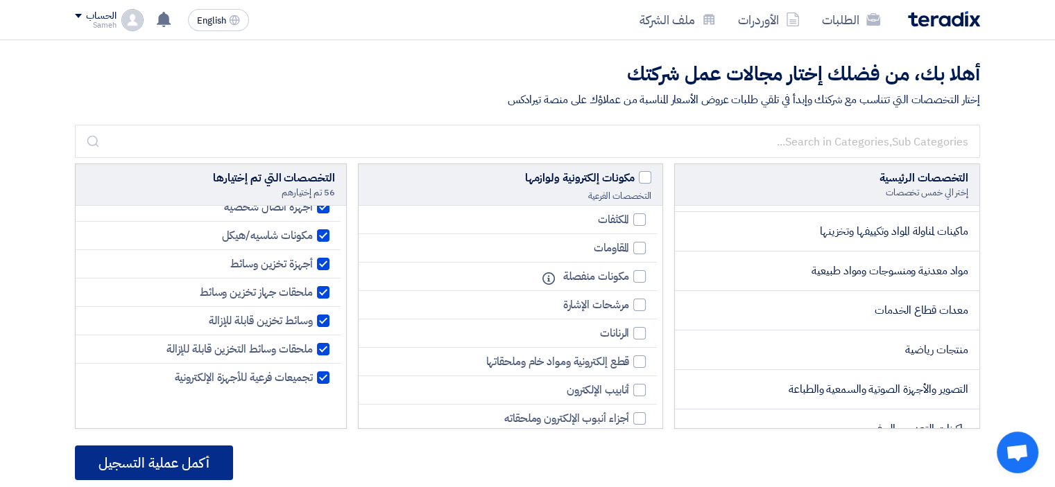
click at [194, 460] on button "أكمل عملية التسجيل" at bounding box center [154, 463] width 158 height 35
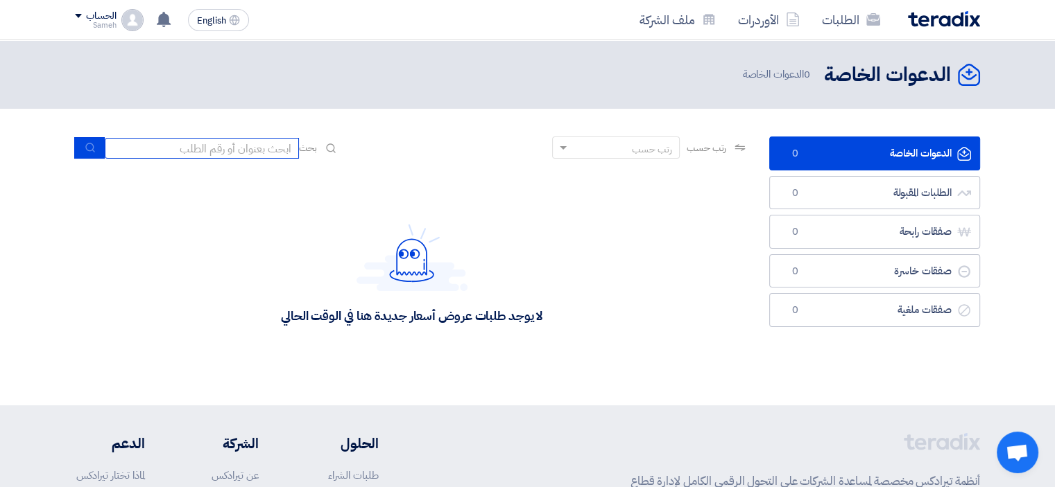
click at [294, 144] on input at bounding box center [202, 148] width 194 height 21
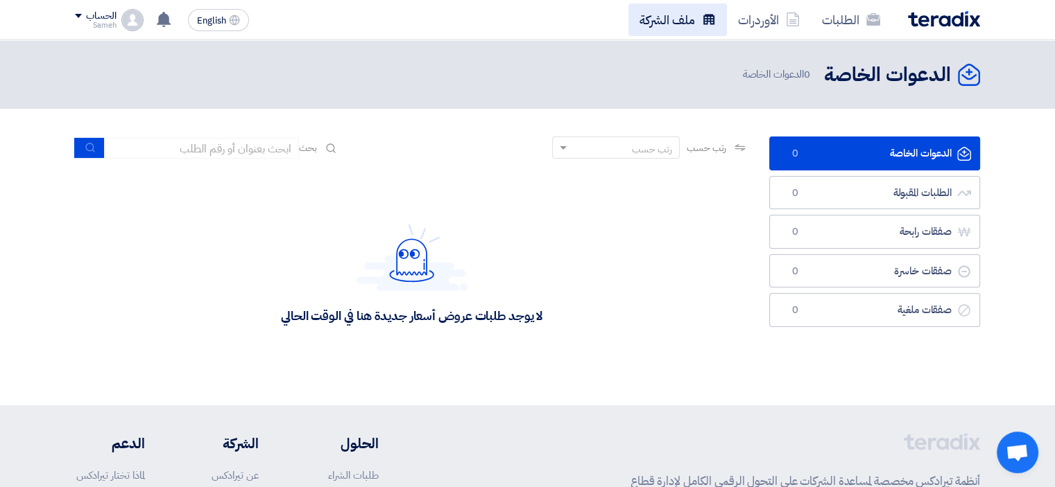
click at [705, 19] on use at bounding box center [708, 19] width 11 height 10
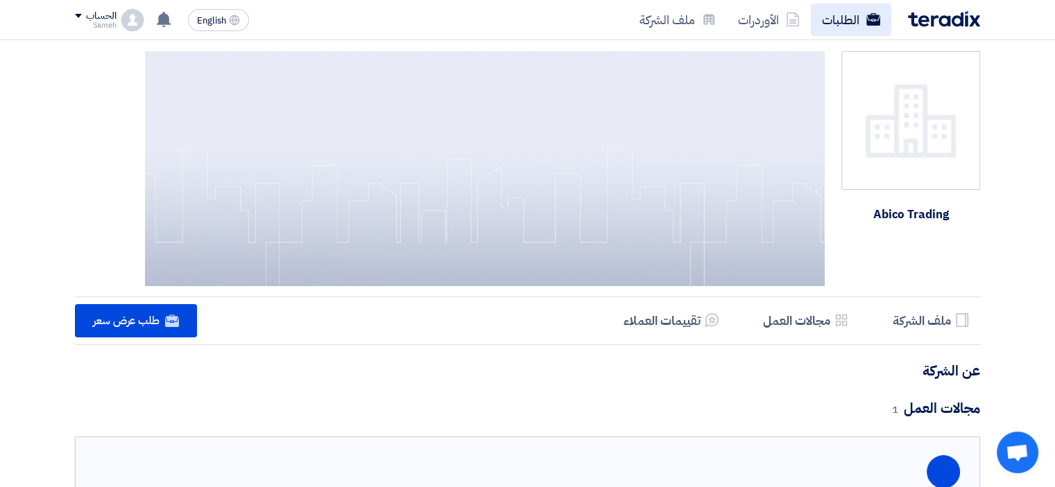
click at [847, 12] on link "الطلبات" at bounding box center [851, 19] width 80 height 33
